Goal: Task Accomplishment & Management: Manage account settings

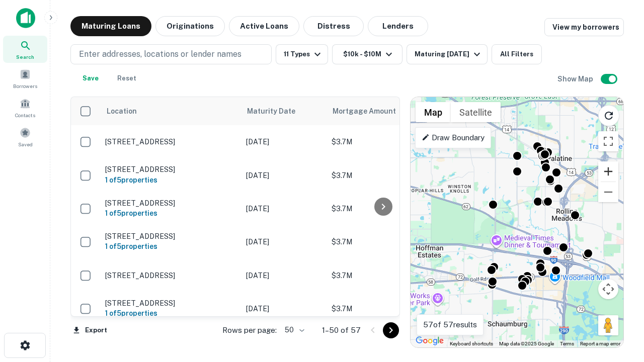
click at [609, 172] on button "Zoom in" at bounding box center [608, 172] width 20 height 20
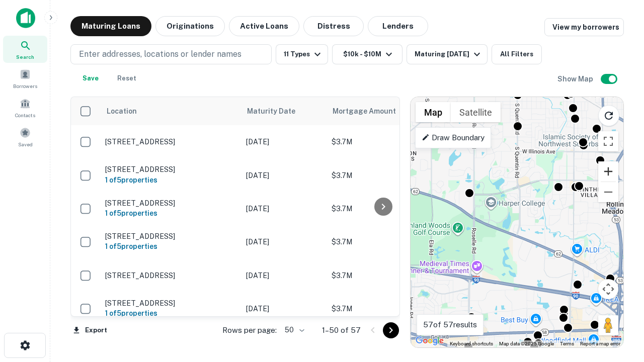
click at [609, 172] on button "Zoom in" at bounding box center [608, 172] width 20 height 20
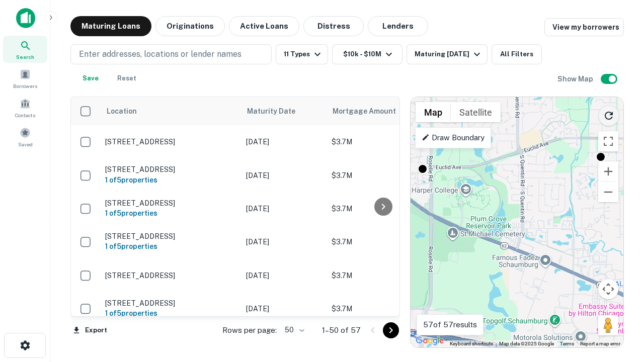
click at [609, 114] on icon "Reload search area" at bounding box center [609, 116] width 12 height 12
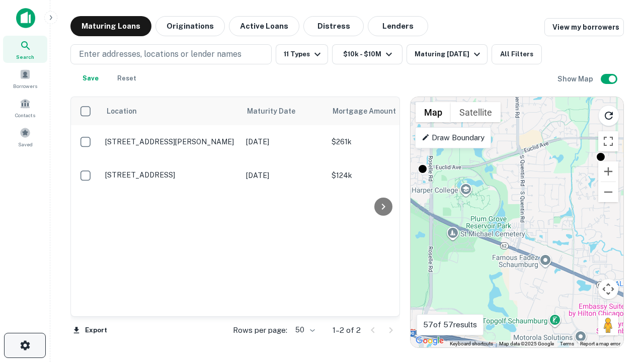
click at [25, 346] on icon "button" at bounding box center [25, 346] width 12 height 12
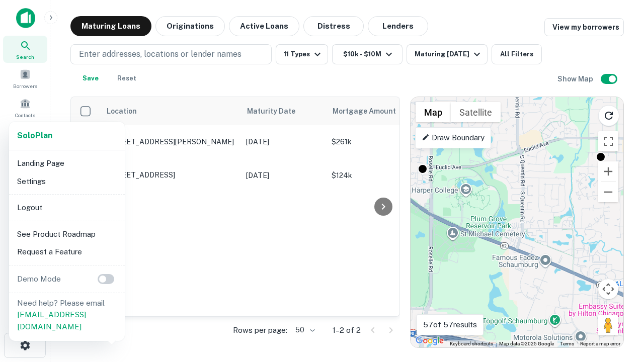
click at [66, 207] on li "Logout" at bounding box center [67, 208] width 108 height 18
